Goal: Navigation & Orientation: Find specific page/section

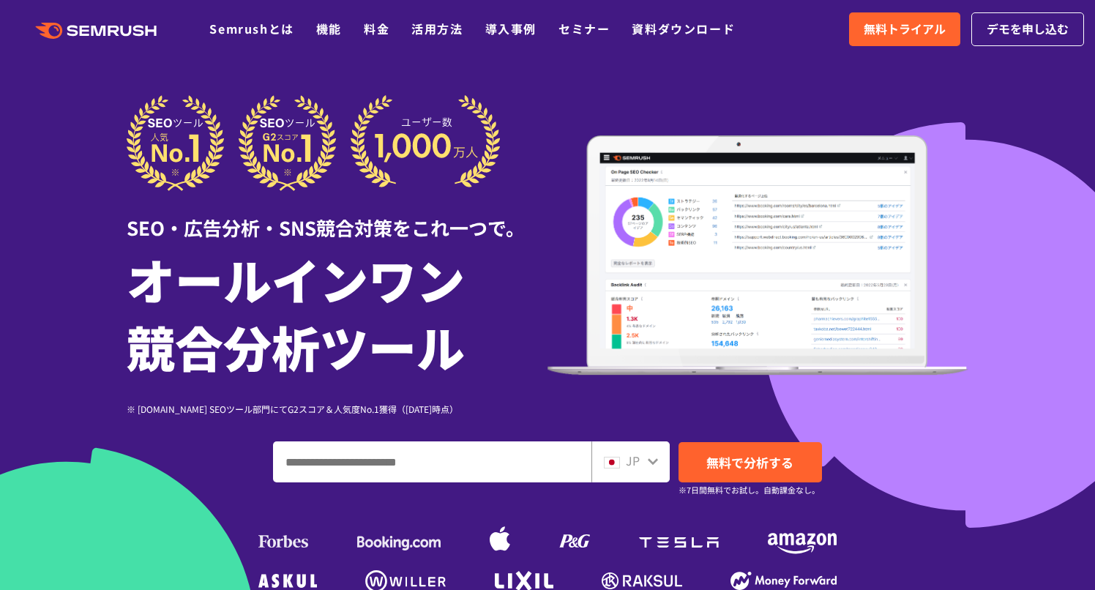
click at [622, 461] on div "JP" at bounding box center [627, 461] width 47 height 19
click at [647, 464] on icon at bounding box center [653, 461] width 12 height 12
click at [653, 464] on icon at bounding box center [653, 461] width 10 height 7
click at [654, 459] on icon at bounding box center [653, 461] width 12 height 12
click at [648, 464] on icon at bounding box center [653, 461] width 12 height 12
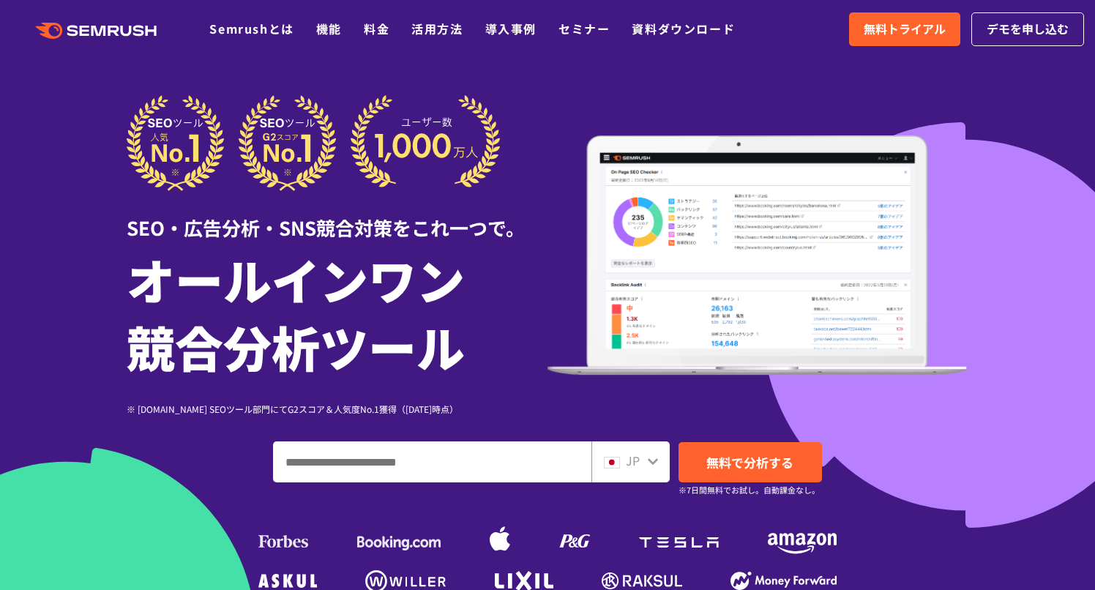
click at [623, 462] on div "JP" at bounding box center [627, 461] width 47 height 19
